Goal: Task Accomplishment & Management: Complete application form

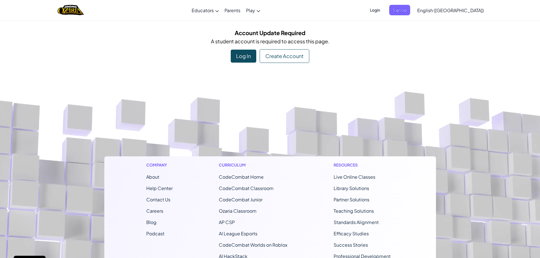
click at [273, 59] on div "Create Account" at bounding box center [285, 56] width 50 height 14
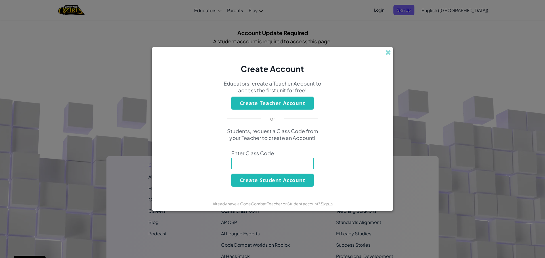
click at [263, 162] on input at bounding box center [272, 163] width 82 height 11
type input "sinkspoonpaint"
click at [270, 181] on button "Create Student Account" at bounding box center [272, 180] width 82 height 13
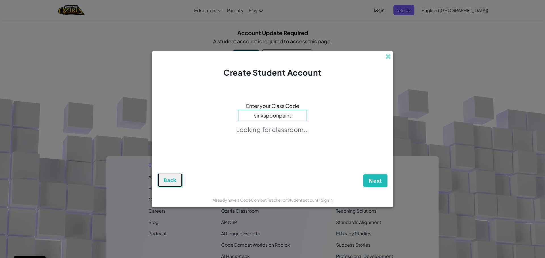
click at [173, 181] on span "Back" at bounding box center [169, 180] width 13 height 7
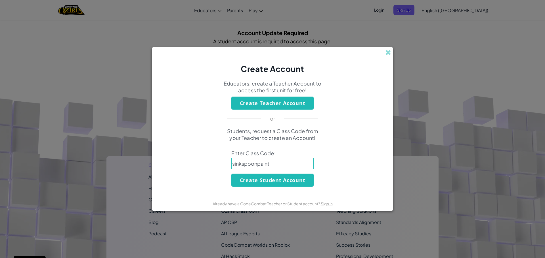
click at [283, 162] on input "sinkspoonpaint" at bounding box center [272, 163] width 82 height 11
click at [285, 180] on button "Create Student Account" at bounding box center [272, 180] width 82 height 13
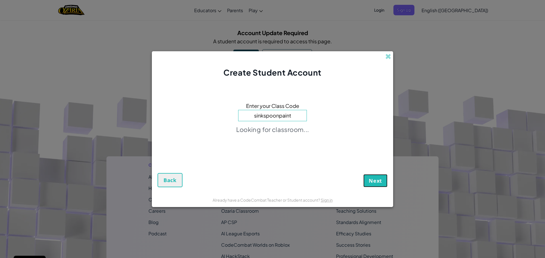
click at [379, 184] on button "Next" at bounding box center [375, 180] width 24 height 13
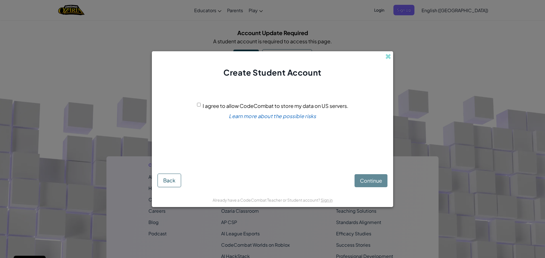
click at [201, 103] on div "I agree to allow CodeCombat to store my data on US servers." at bounding box center [272, 106] width 151 height 8
click at [202, 105] on div "I agree to allow CodeCombat to store my data on US servers." at bounding box center [272, 106] width 151 height 8
click at [200, 105] on input "I agree to allow CodeCombat to store my data on US servers." at bounding box center [199, 105] width 4 height 4
checkbox input "true"
click at [368, 183] on span "Continue" at bounding box center [371, 181] width 22 height 7
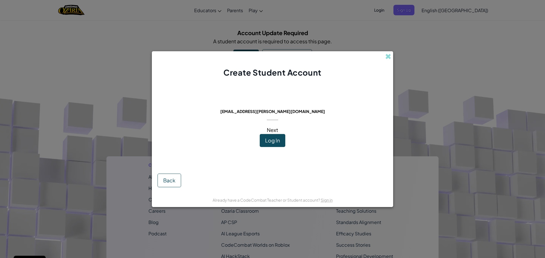
click at [371, 205] on div "Already have a CodeCombat Teacher or Student account? Sign in" at bounding box center [272, 200] width 241 height 14
click at [278, 141] on span "Log In" at bounding box center [272, 140] width 15 height 7
